Goal: Information Seeking & Learning: Check status

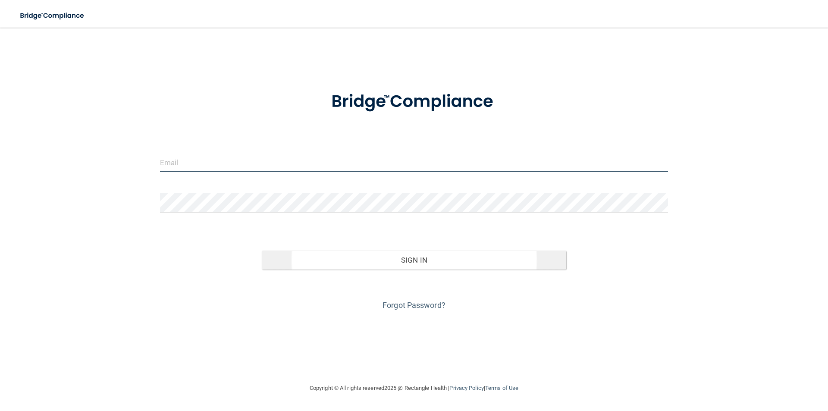
type input "[PERSON_NAME][EMAIL_ADDRESS][PERSON_NAME][DOMAIN_NAME]"
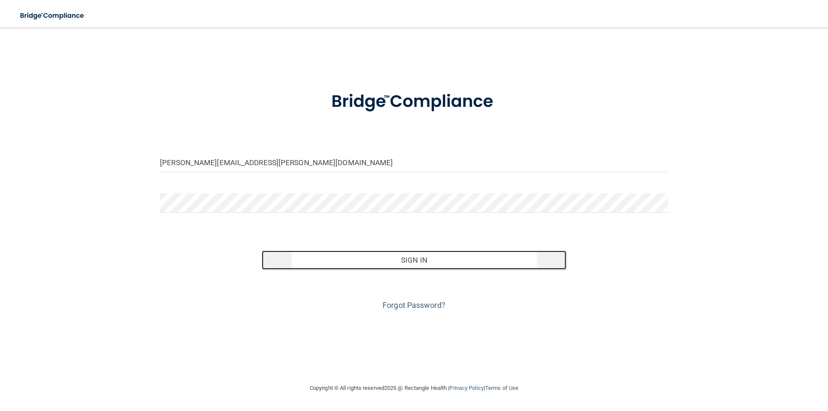
click at [410, 260] on button "Sign In" at bounding box center [414, 260] width 305 height 19
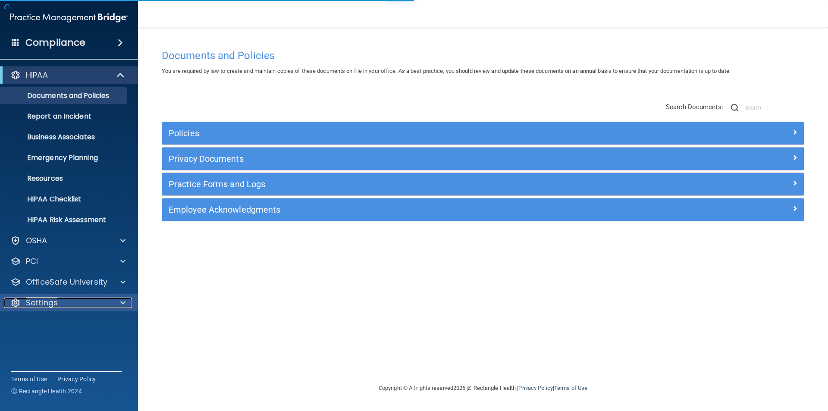
click at [74, 304] on div "Settings" at bounding box center [57, 303] width 107 height 10
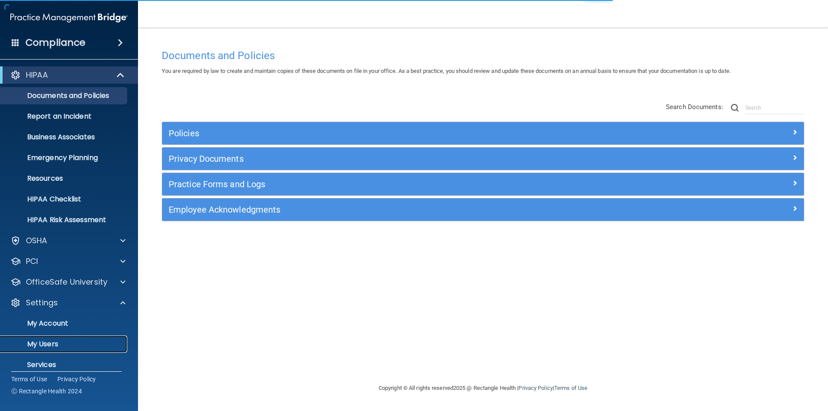
drag, startPoint x: 50, startPoint y: 344, endPoint x: 65, endPoint y: 344, distance: 15.1
click at [50, 344] on p "My Users" at bounding box center [65, 344] width 118 height 9
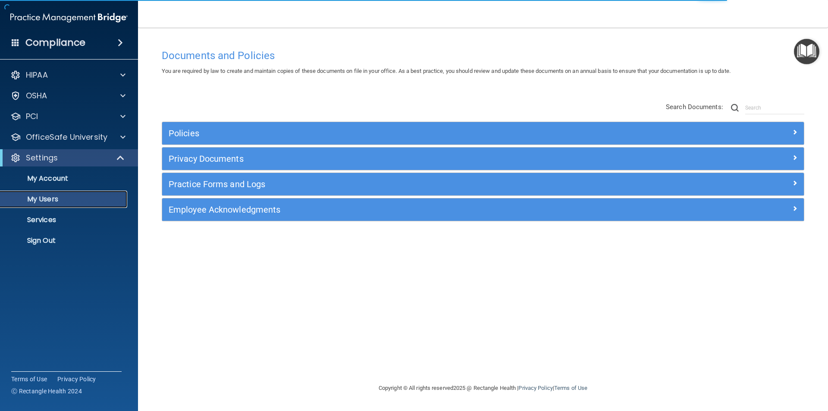
select select "20"
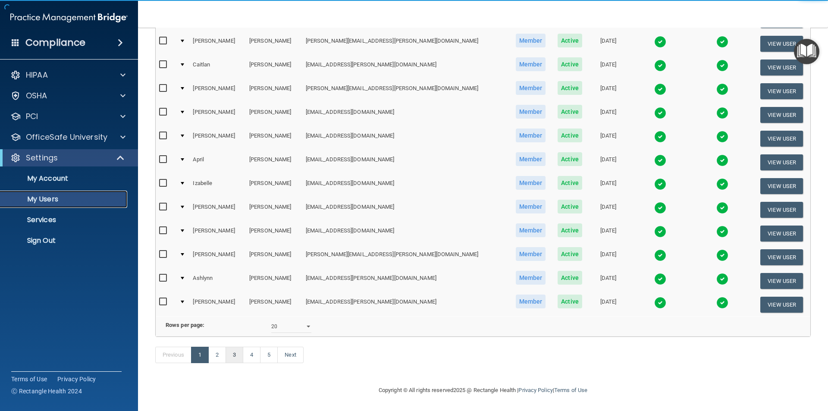
scroll to position [303, 0]
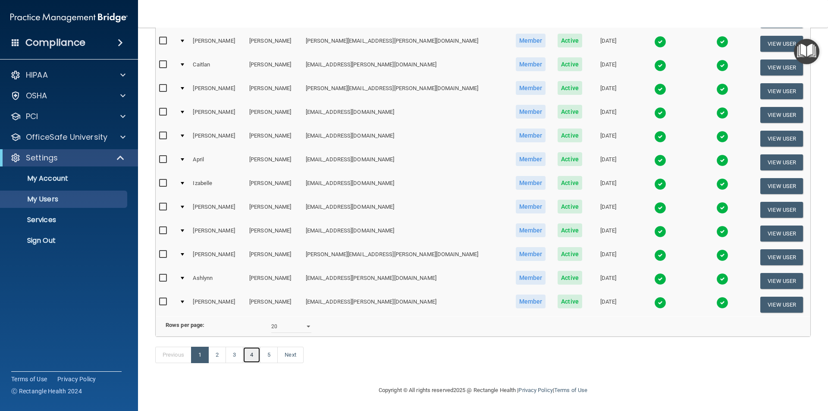
click at [252, 356] on link "4" at bounding box center [252, 355] width 18 height 16
select select "20"
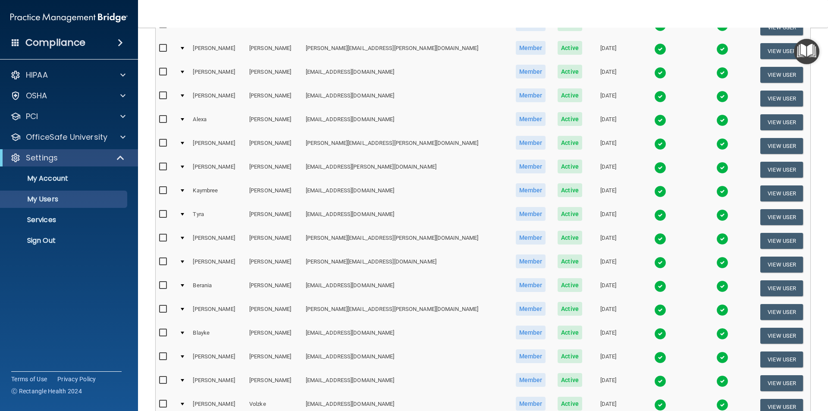
scroll to position [302, 0]
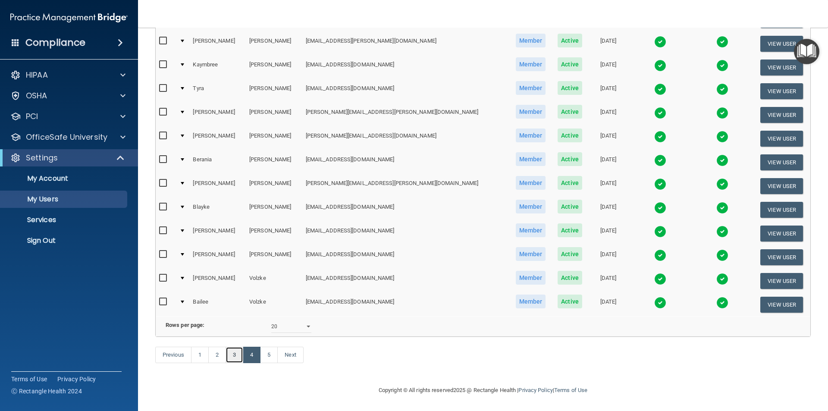
click at [235, 356] on link "3" at bounding box center [235, 355] width 18 height 16
select select "20"
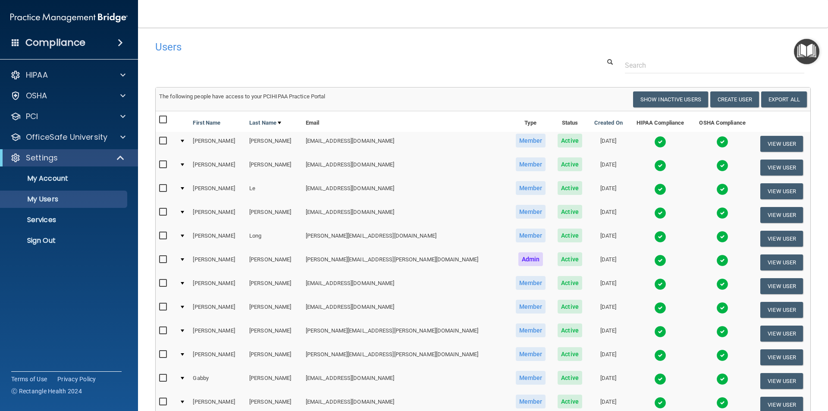
click at [654, 163] on img at bounding box center [660, 166] width 12 height 12
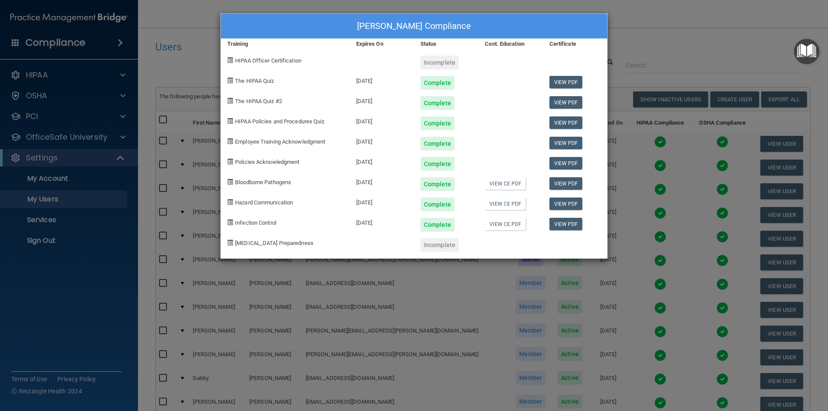
click at [642, 27] on div "Taylor Kurtzer's Compliance Training Expires On Status Cont. Education Certific…" at bounding box center [414, 205] width 828 height 411
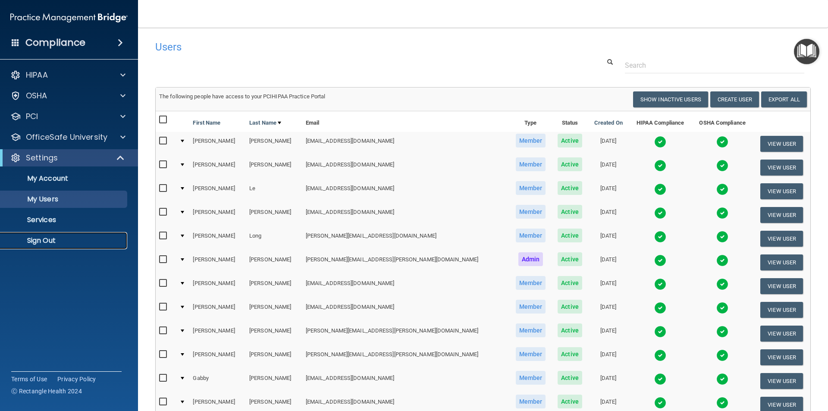
click at [65, 238] on p "Sign Out" at bounding box center [65, 240] width 118 height 9
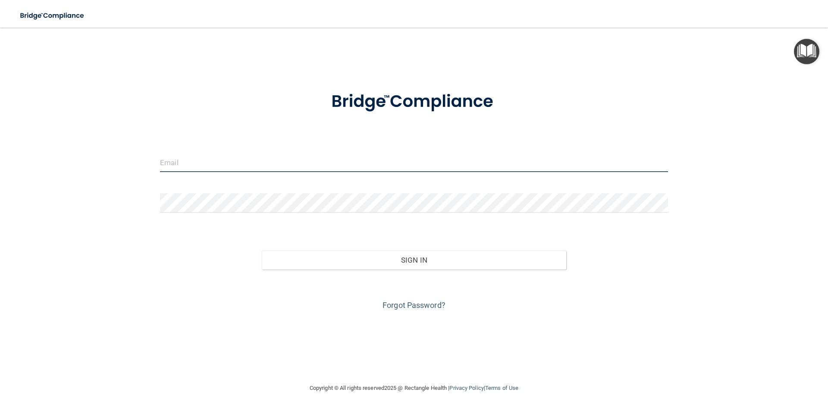
type input "[PERSON_NAME][EMAIL_ADDRESS][PERSON_NAME][DOMAIN_NAME]"
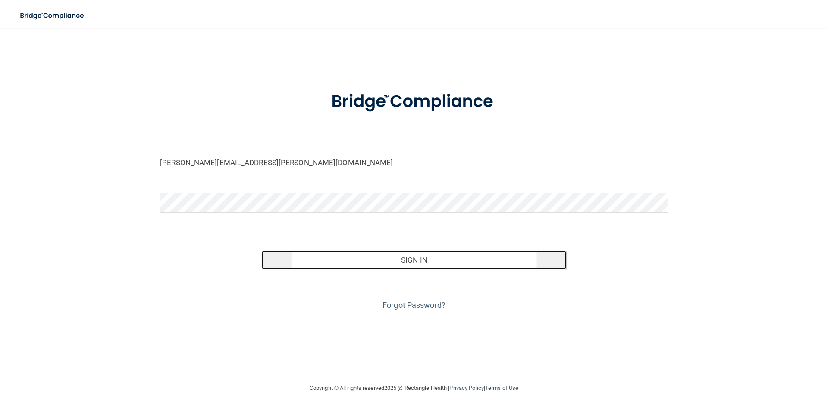
click at [401, 260] on button "Sign In" at bounding box center [414, 260] width 305 height 19
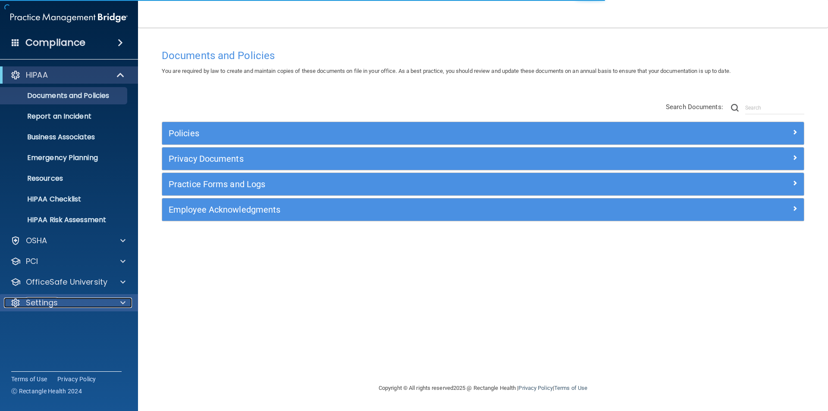
click at [45, 304] on p "Settings" at bounding box center [42, 303] width 32 height 10
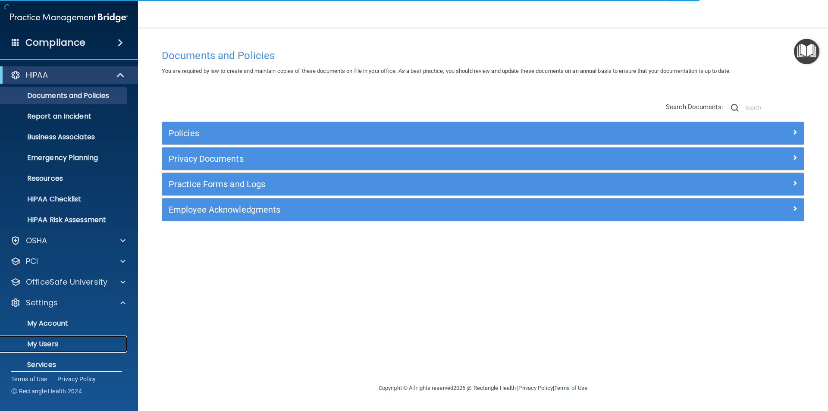
click at [44, 342] on p "My Users" at bounding box center [65, 344] width 118 height 9
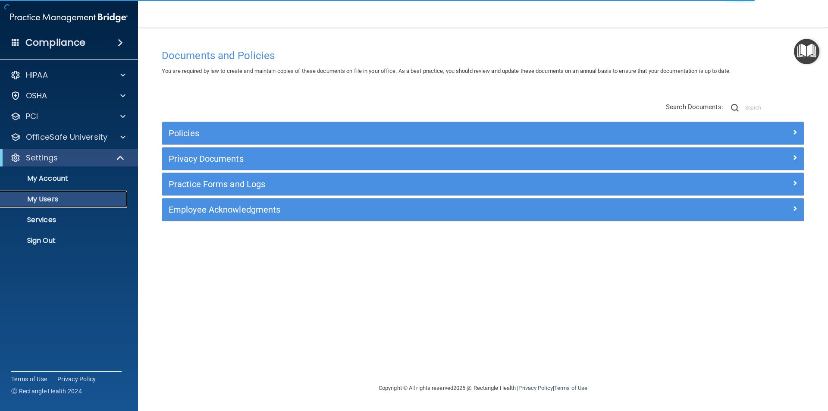
select select "20"
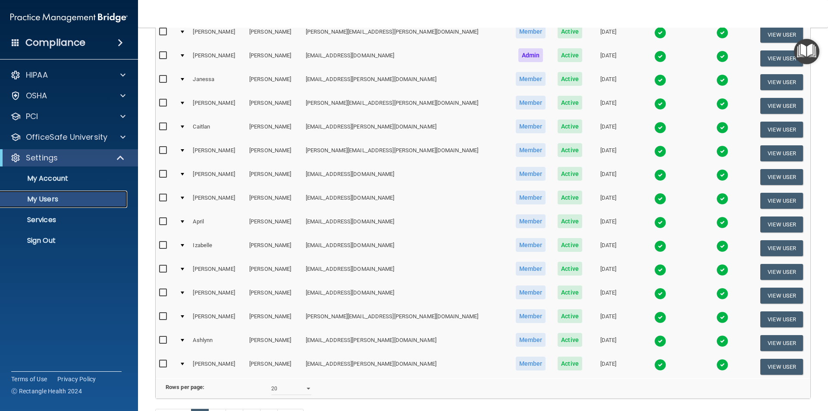
scroll to position [303, 0]
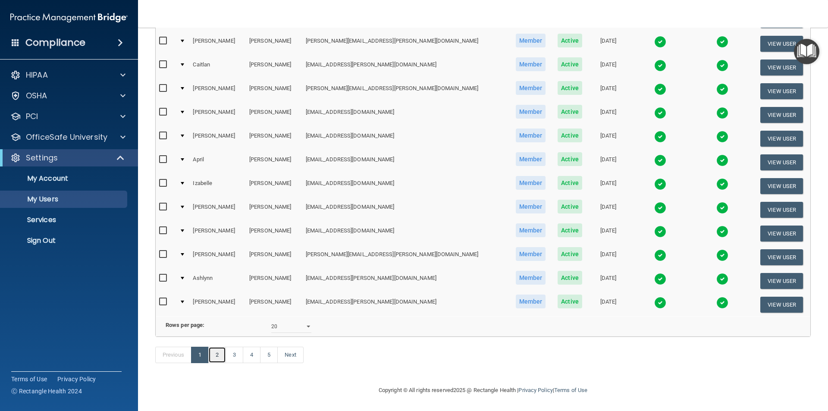
click at [214, 356] on link "2" at bounding box center [217, 355] width 18 height 16
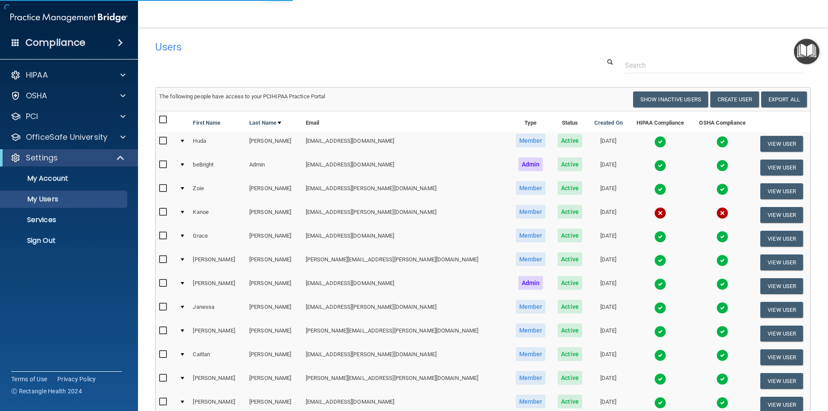
select select "20"
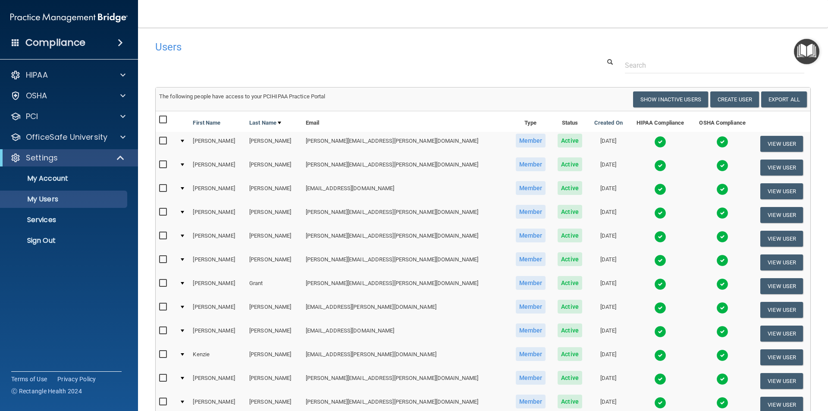
click at [654, 258] on img at bounding box center [660, 260] width 12 height 12
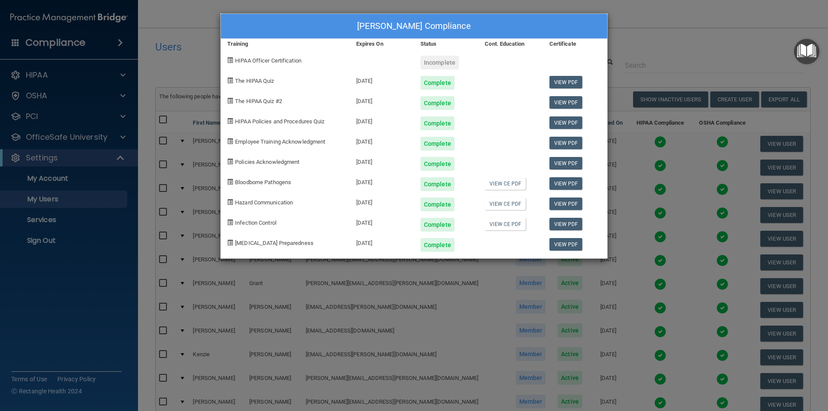
click at [636, 23] on div "[PERSON_NAME] Compliance Training Expires On Status Cont. Education Certificate…" at bounding box center [414, 205] width 828 height 411
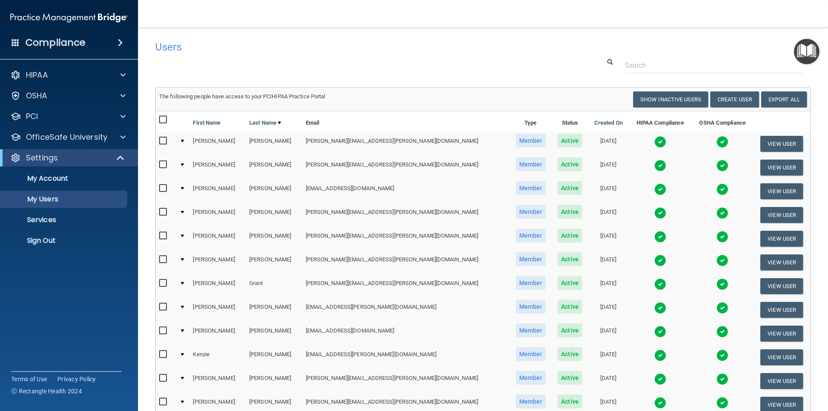
click at [309, 65] on div at bounding box center [483, 65] width 668 height 16
click at [65, 310] on div "Compliance HIPAA Documents and Policies Report an Incident Business Associates …" at bounding box center [69, 205] width 138 height 411
click at [332, 4] on nav "Toggle navigation [PERSON_NAME] [PERSON_NAME][EMAIL_ADDRESS][PERSON_NAME][DOMAI…" at bounding box center [483, 14] width 690 height 28
